Goal: Information Seeking & Learning: Find specific fact

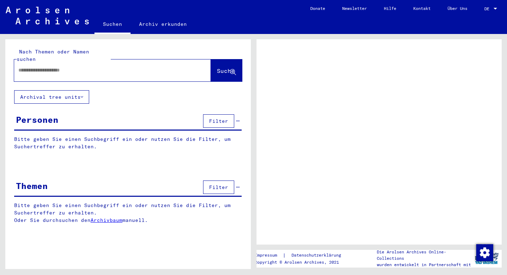
click at [85, 69] on div at bounding box center [104, 70] width 180 height 16
click at [73, 67] on input "text" at bounding box center [106, 70] width 176 height 7
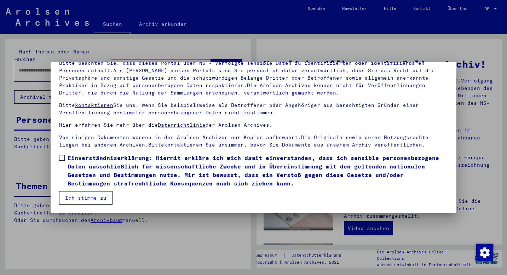
scroll to position [54, 0]
click at [92, 195] on button "Ich stimme zu" at bounding box center [85, 197] width 53 height 13
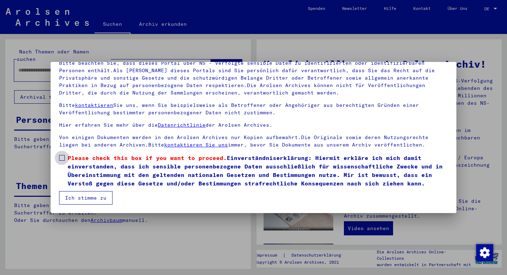
click at [63, 161] on label "Please check this box if you want to proceed. Einverständniserklärung: Hiermit …" at bounding box center [253, 171] width 389 height 34
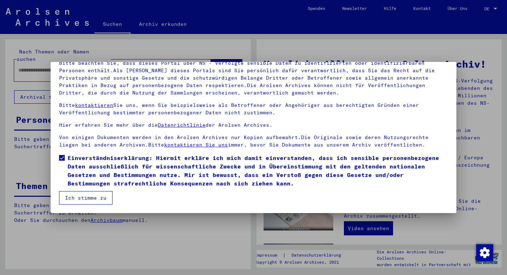
click at [66, 201] on button "Ich stimme zu" at bounding box center [85, 197] width 53 height 13
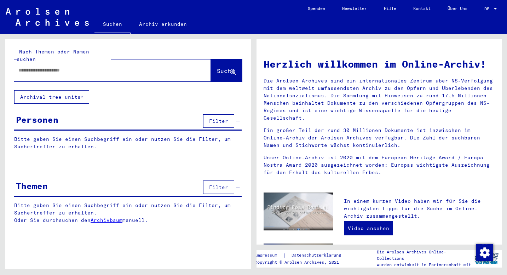
click at [44, 72] on div at bounding box center [112, 70] width 197 height 22
click at [44, 67] on input "text" at bounding box center [103, 70] width 171 height 7
click at [218, 68] on button "Suche" at bounding box center [226, 70] width 31 height 22
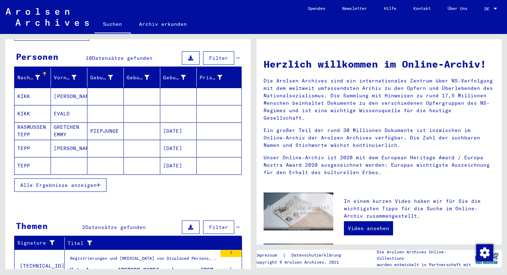
scroll to position [64, 0]
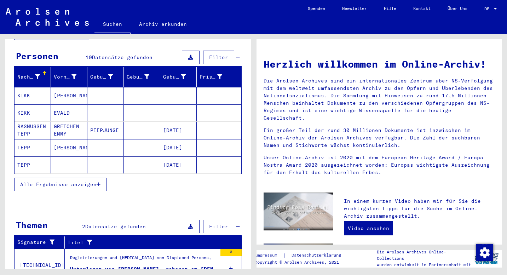
click at [94, 181] on span "Alle Ergebnisse anzeigen" at bounding box center [58, 184] width 76 height 6
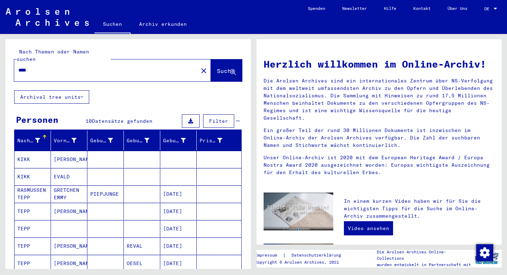
scroll to position [0, 0]
click at [44, 67] on input "****" at bounding box center [103, 70] width 171 height 7
type input "*****"
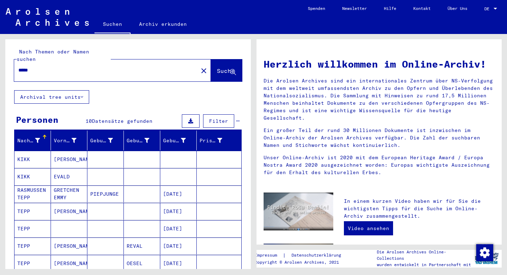
click at [214, 59] on button "Suche" at bounding box center [226, 70] width 31 height 22
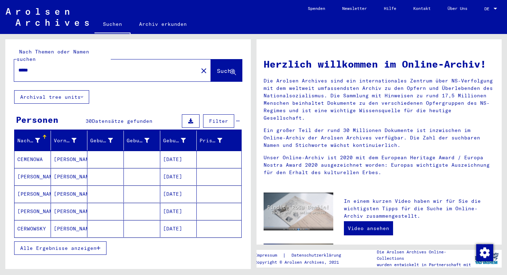
click at [72, 244] on button "Alle Ergebnisse anzeigen" at bounding box center [60, 248] width 92 height 13
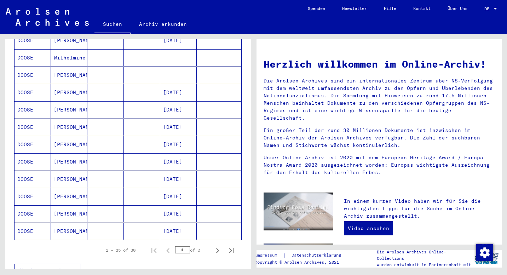
scroll to position [346, 0]
click at [216, 245] on icon "Next page" at bounding box center [218, 250] width 10 height 10
type input "*"
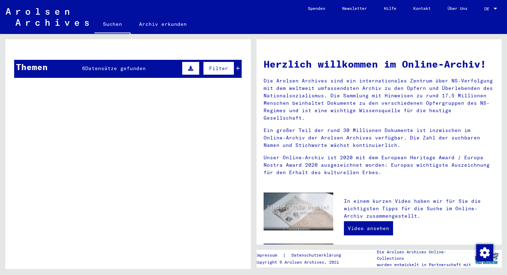
scroll to position [234, 0]
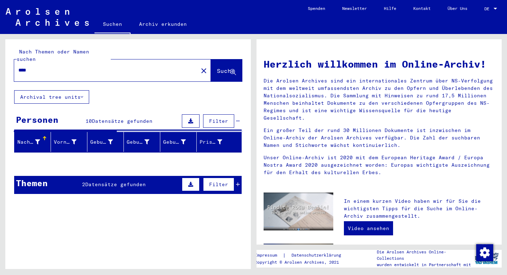
click at [36, 67] on input "****" at bounding box center [103, 70] width 171 height 7
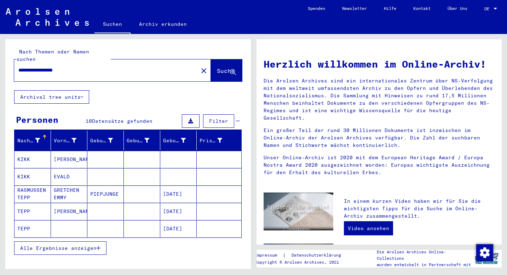
drag, startPoint x: 44, startPoint y: 62, endPoint x: 28, endPoint y: 64, distance: 15.7
click at [28, 67] on input "**********" at bounding box center [103, 70] width 171 height 7
click at [217, 68] on span "Suche" at bounding box center [226, 71] width 19 height 7
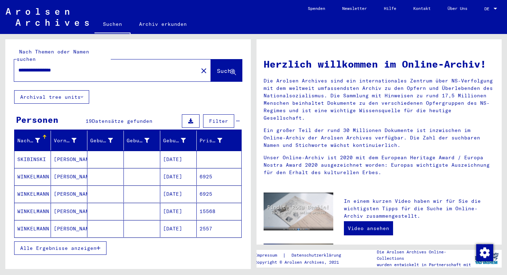
click at [78, 245] on span "Alle Ergebnisse anzeigen" at bounding box center [58, 248] width 76 height 6
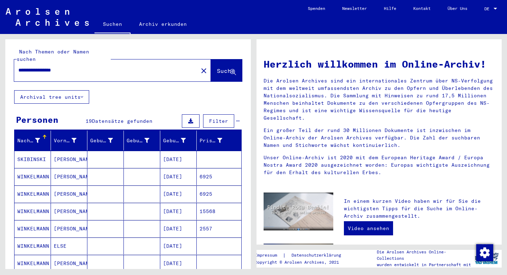
click at [19, 222] on mat-cell "WINKELMANN" at bounding box center [33, 228] width 36 height 17
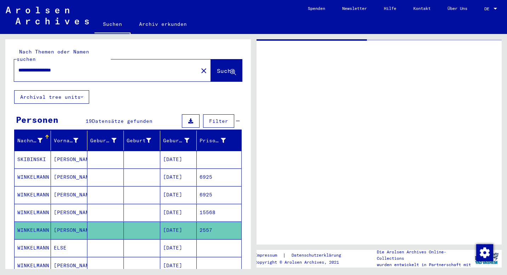
click at [19, 222] on mat-cell "WINKELMANN" at bounding box center [33, 230] width 36 height 17
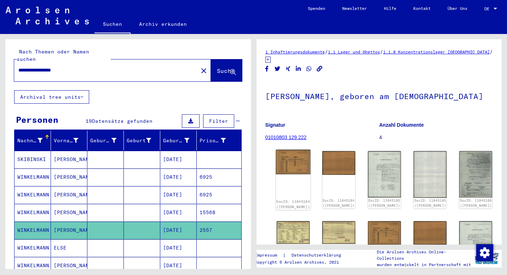
click at [285, 167] on img at bounding box center [293, 162] width 35 height 25
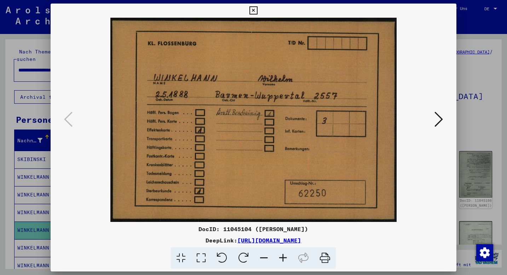
click at [258, 10] on icon at bounding box center [254, 10] width 8 height 8
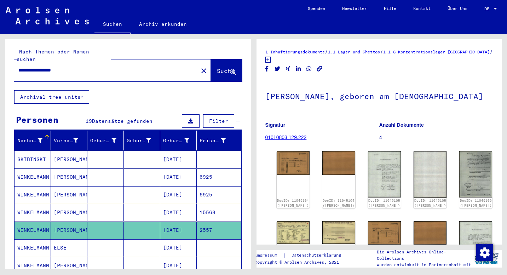
click at [210, 118] on span "Filter" at bounding box center [218, 121] width 19 height 6
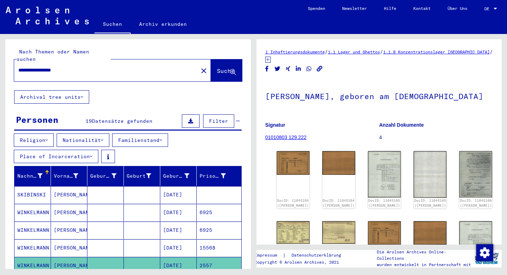
click at [78, 150] on button "Place of Incarceration" at bounding box center [56, 156] width 85 height 13
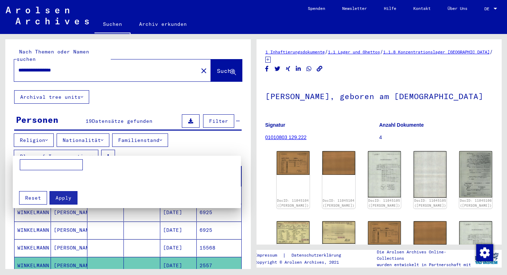
click at [78, 149] on div at bounding box center [253, 137] width 507 height 275
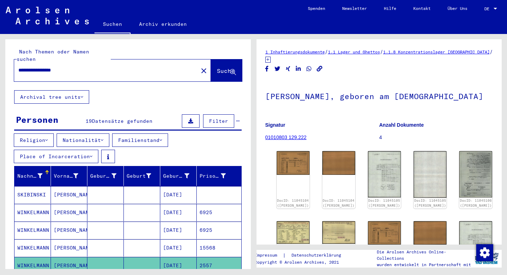
click at [163, 134] on button "Familienstand" at bounding box center [140, 140] width 56 height 13
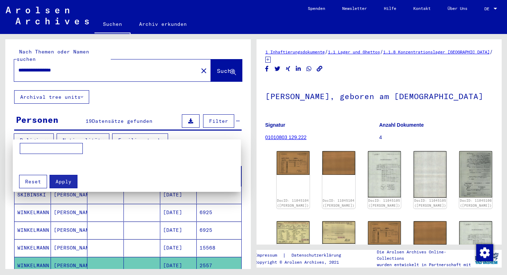
click at [163, 128] on div at bounding box center [253, 137] width 507 height 275
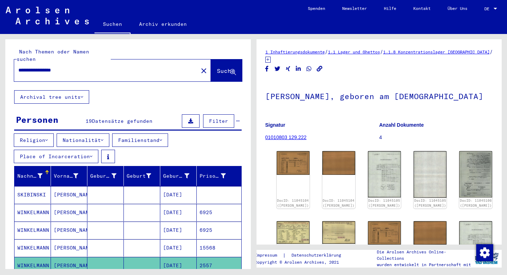
drag, startPoint x: 41, startPoint y: 64, endPoint x: 18, endPoint y: 65, distance: 22.7
click at [18, 67] on input "**********" at bounding box center [106, 70] width 176 height 7
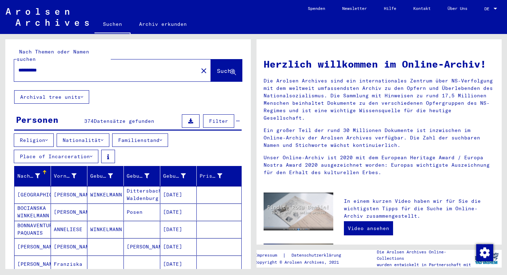
click at [223, 118] on span "Filter" at bounding box center [218, 121] width 19 height 6
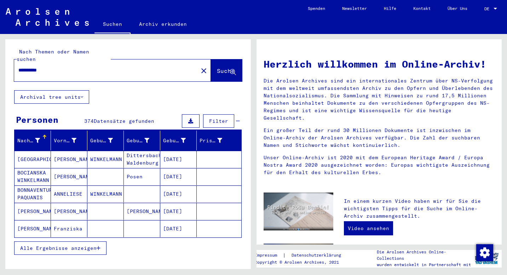
click at [83, 245] on span "Alle Ergebnisse anzeigen" at bounding box center [58, 248] width 76 height 6
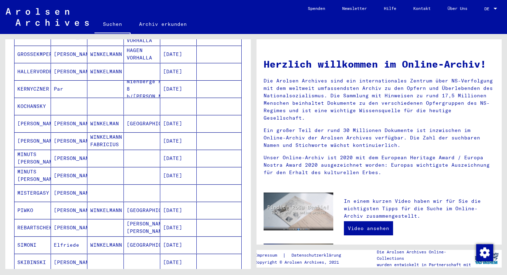
scroll to position [311, 0]
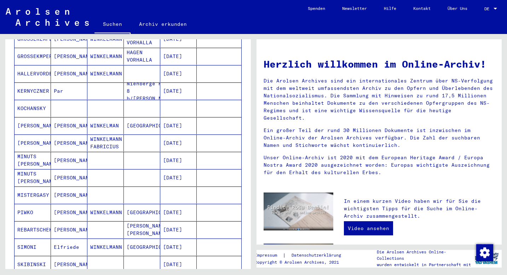
click at [102, 222] on mat-cell at bounding box center [105, 229] width 36 height 17
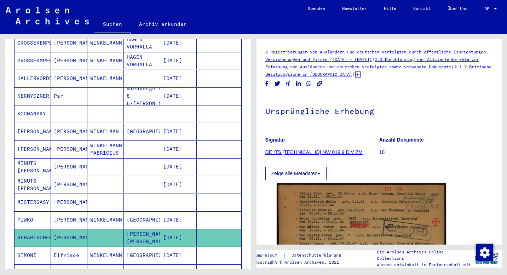
click at [102, 214] on mat-cell "WINKELMANN" at bounding box center [105, 219] width 36 height 17
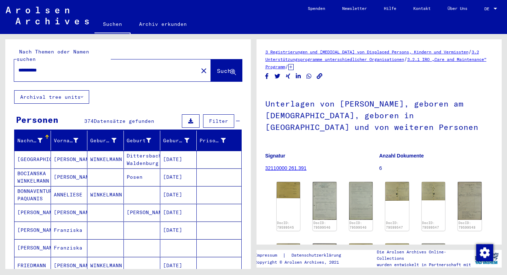
click at [51, 67] on input "**********" at bounding box center [106, 70] width 176 height 7
type input "**********"
click at [223, 68] on span "Suche" at bounding box center [226, 71] width 19 height 7
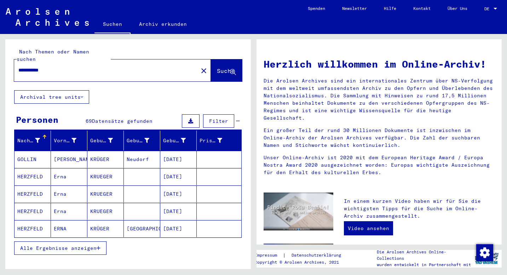
click at [45, 245] on span "Alle Ergebnisse anzeigen" at bounding box center [58, 248] width 76 height 6
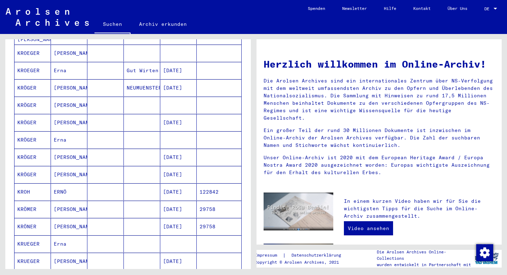
scroll to position [250, 0]
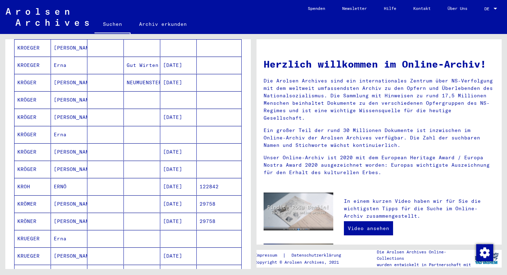
click at [31, 127] on mat-cell "KRÖGER" at bounding box center [33, 134] width 36 height 17
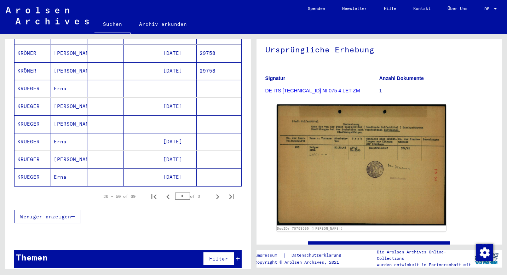
scroll to position [407, 0]
